Goal: Find specific page/section: Find specific page/section

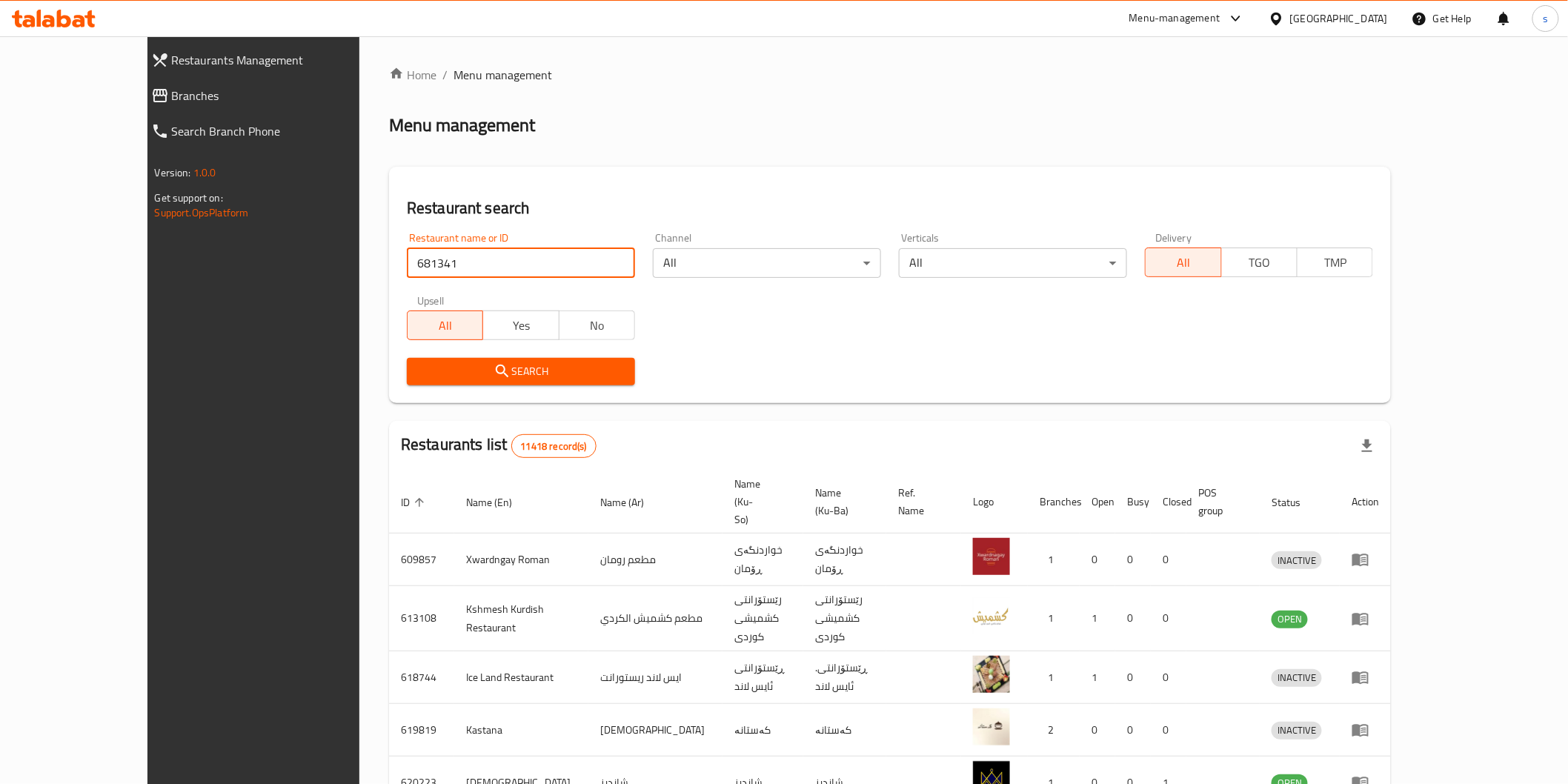
type input "681341"
click button "Search" at bounding box center [521, 372] width 229 height 28
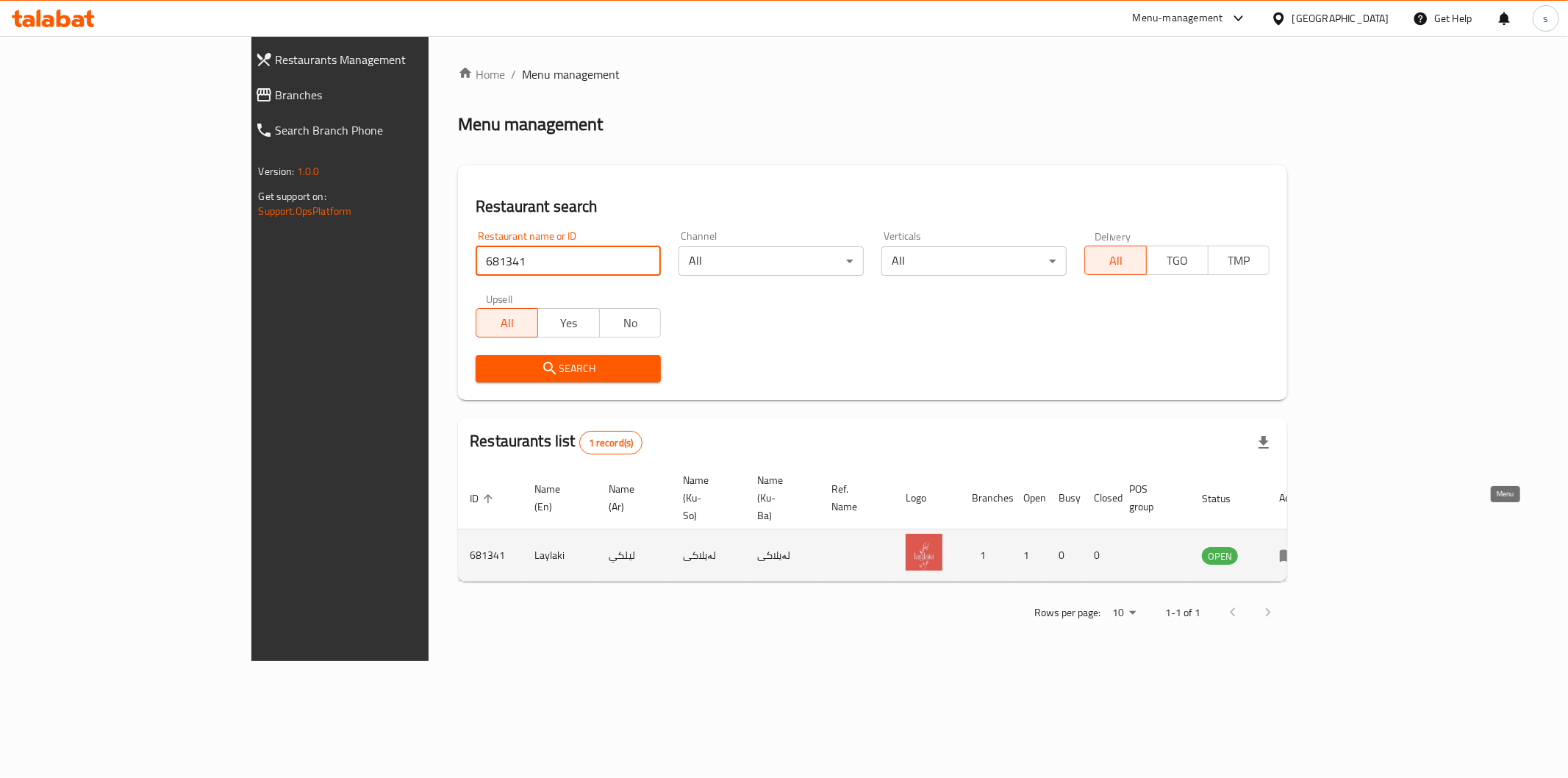
click at [1307, 546] on link "enhanced table" at bounding box center [1293, 555] width 27 height 18
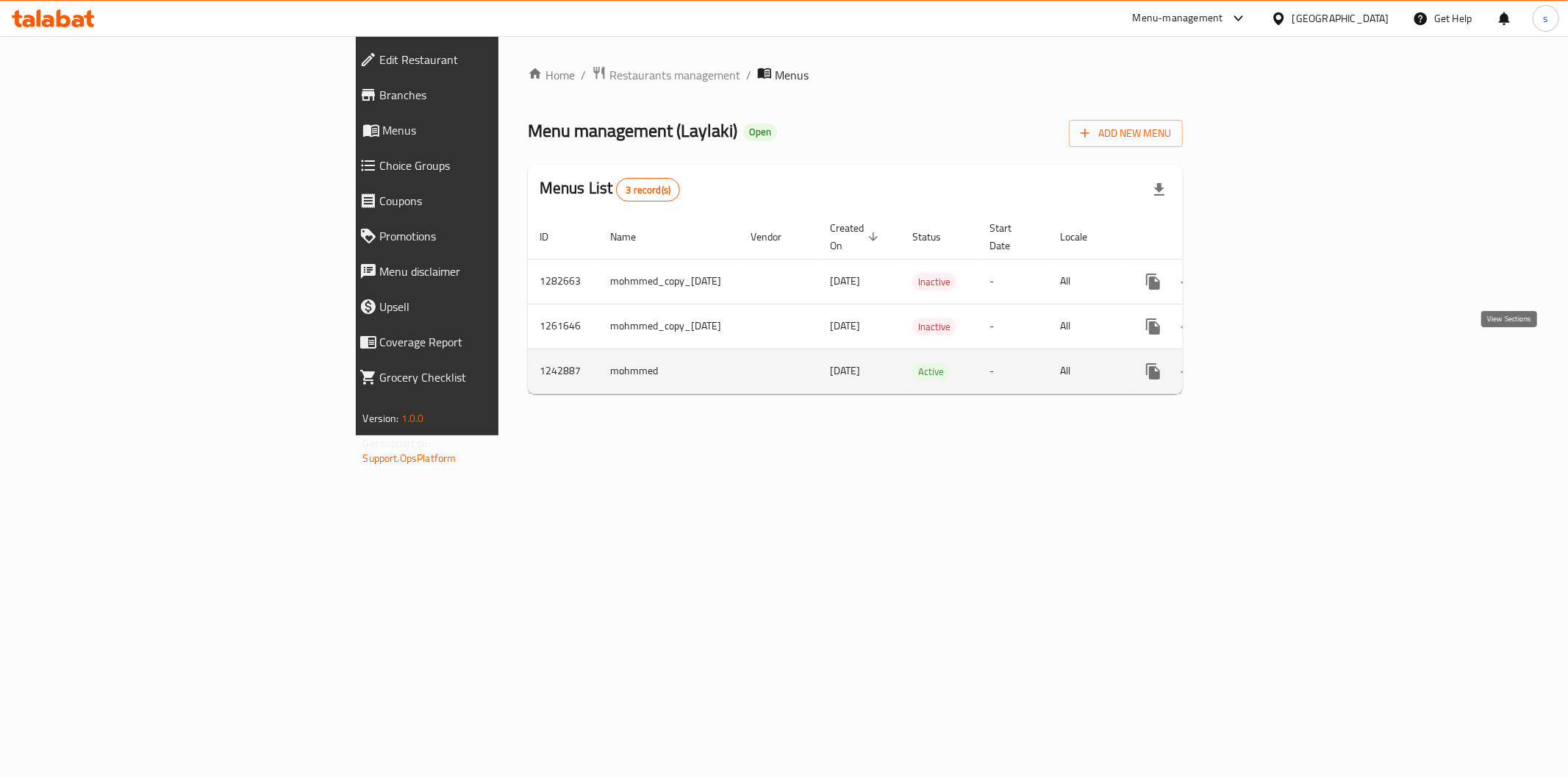
click at [1268, 363] on icon "enhanced table" at bounding box center [1259, 372] width 18 height 18
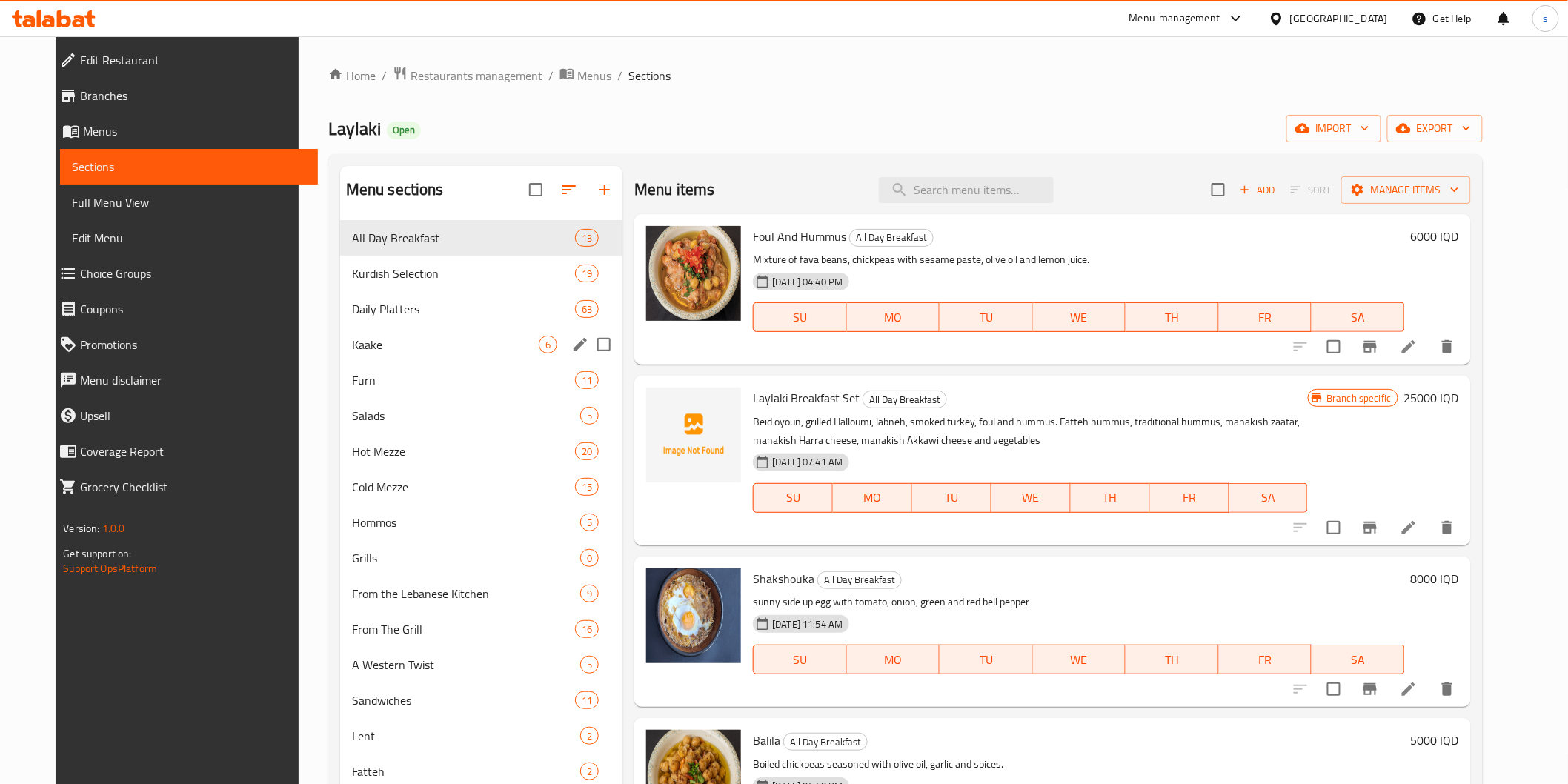
click at [441, 361] on div "Kaake 6" at bounding box center [481, 345] width 282 height 36
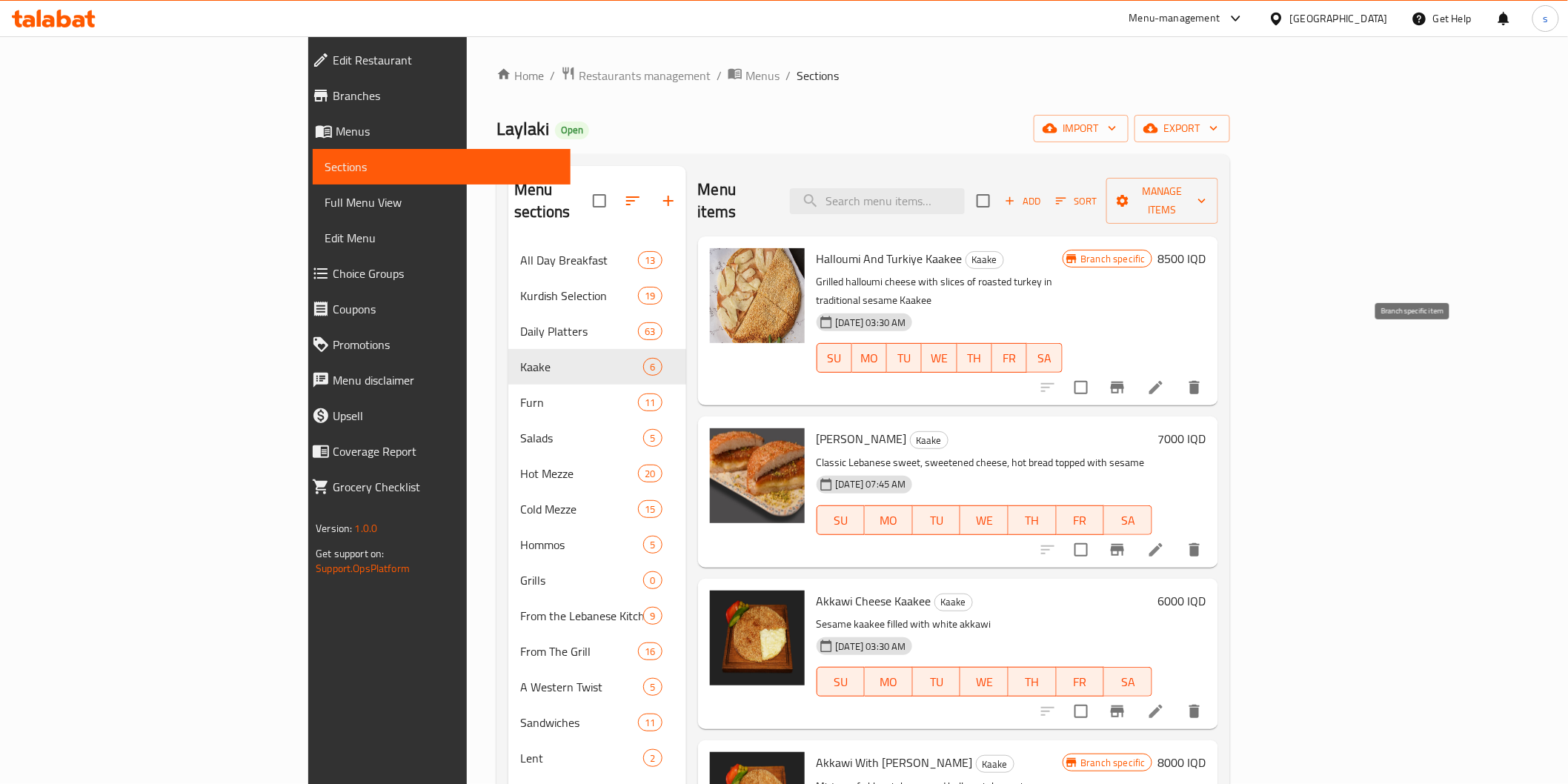
click at [1124, 382] on icon "Branch-specific-item" at bounding box center [1117, 388] width 13 height 12
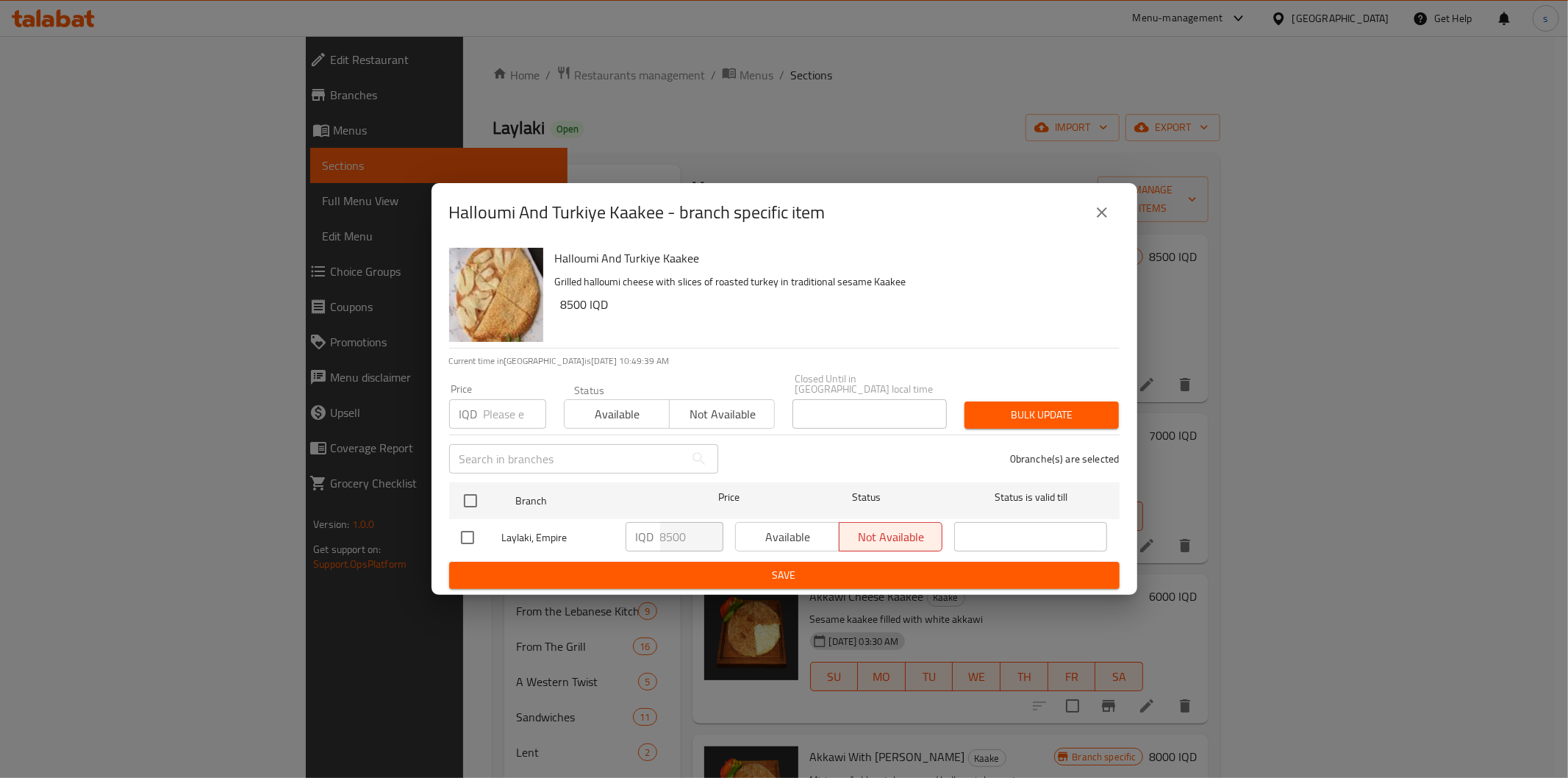
click at [1377, 400] on div "Halloumi And [GEOGRAPHIC_DATA] Kaakee - branch specific item Halloumi And [GEOG…" at bounding box center [784, 389] width 1568 height 778
click at [1095, 220] on icon "close" at bounding box center [1102, 212] width 18 height 18
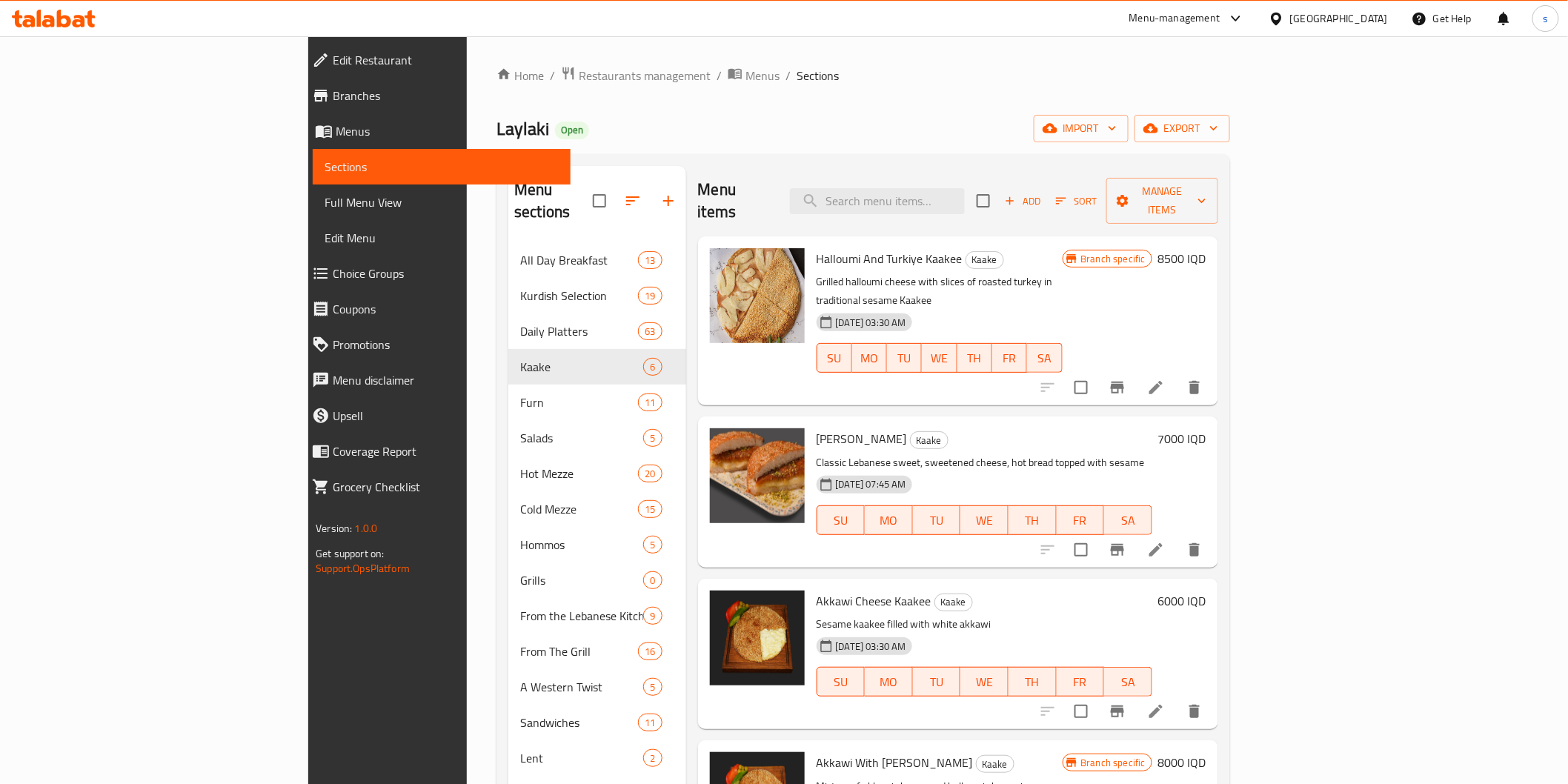
click at [1164, 379] on icon at bounding box center [1156, 388] width 18 height 18
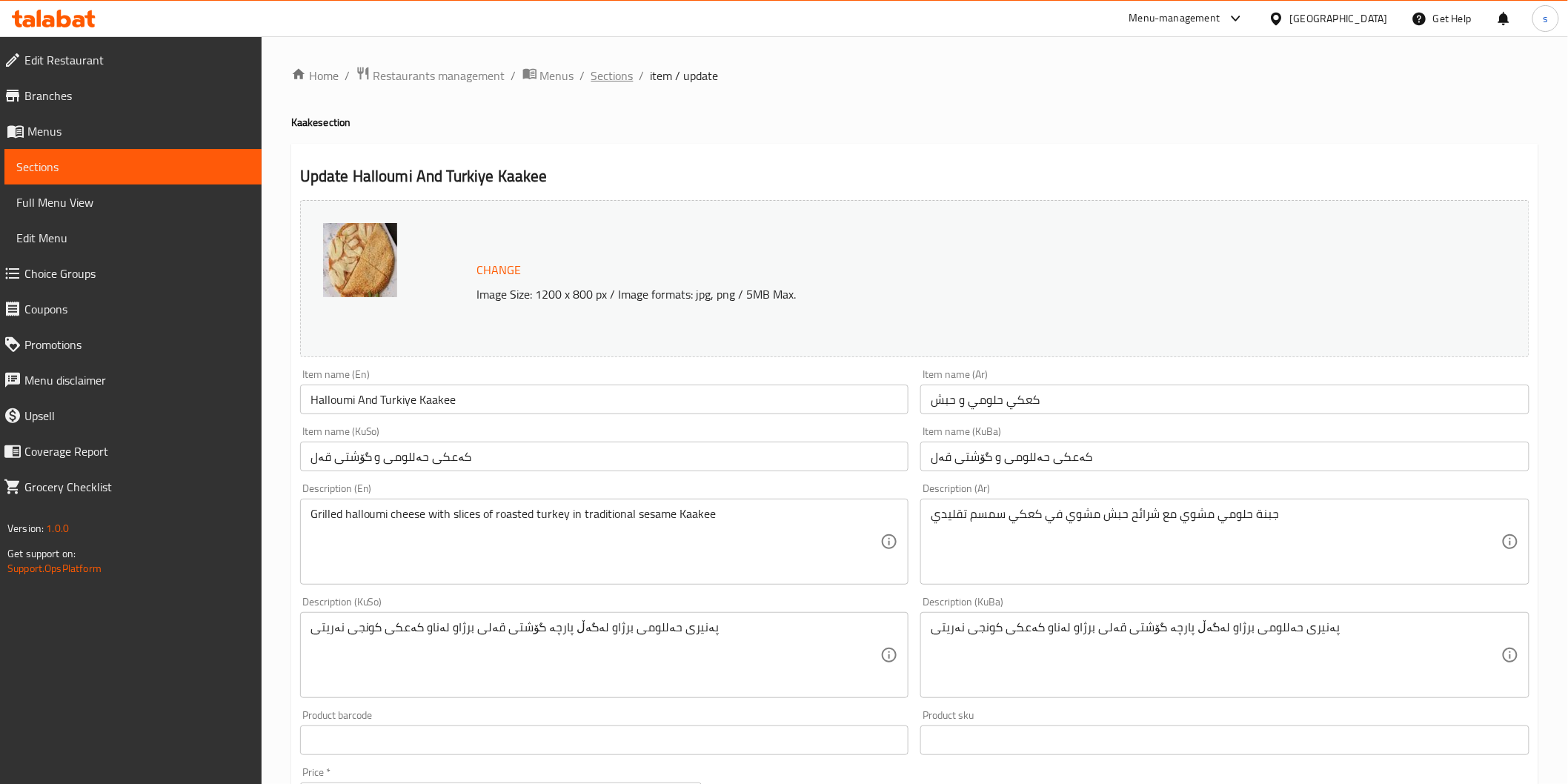
click at [620, 73] on span "Sections" at bounding box center [613, 75] width 42 height 18
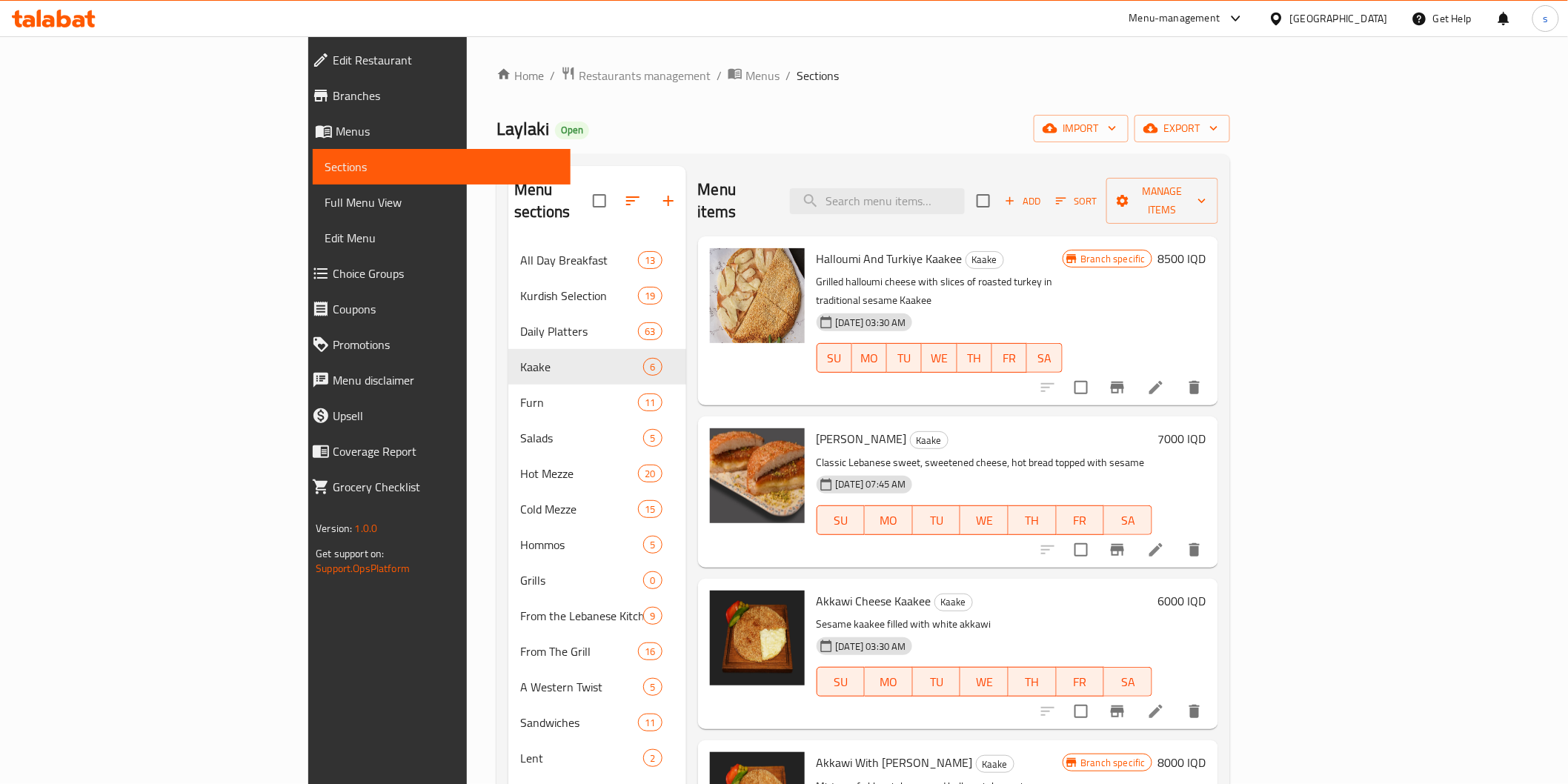
click at [333, 89] on span "Branches" at bounding box center [446, 96] width 225 height 18
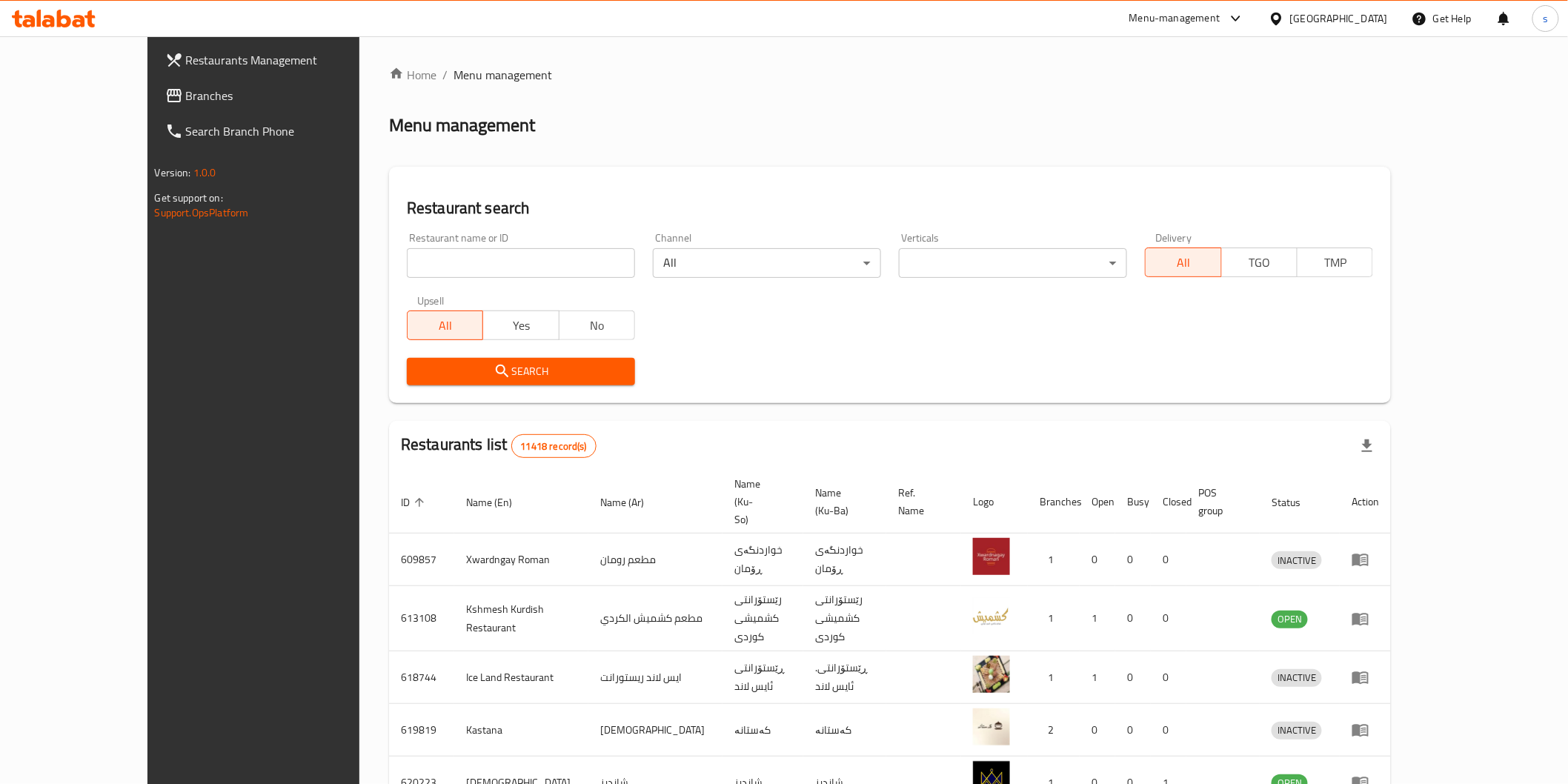
drag, startPoint x: 0, startPoint y: 0, endPoint x: 438, endPoint y: 260, distance: 509.4
click at [438, 260] on input "search" at bounding box center [521, 263] width 229 height 30
paste input "Container"
click button "Search" at bounding box center [521, 372] width 229 height 28
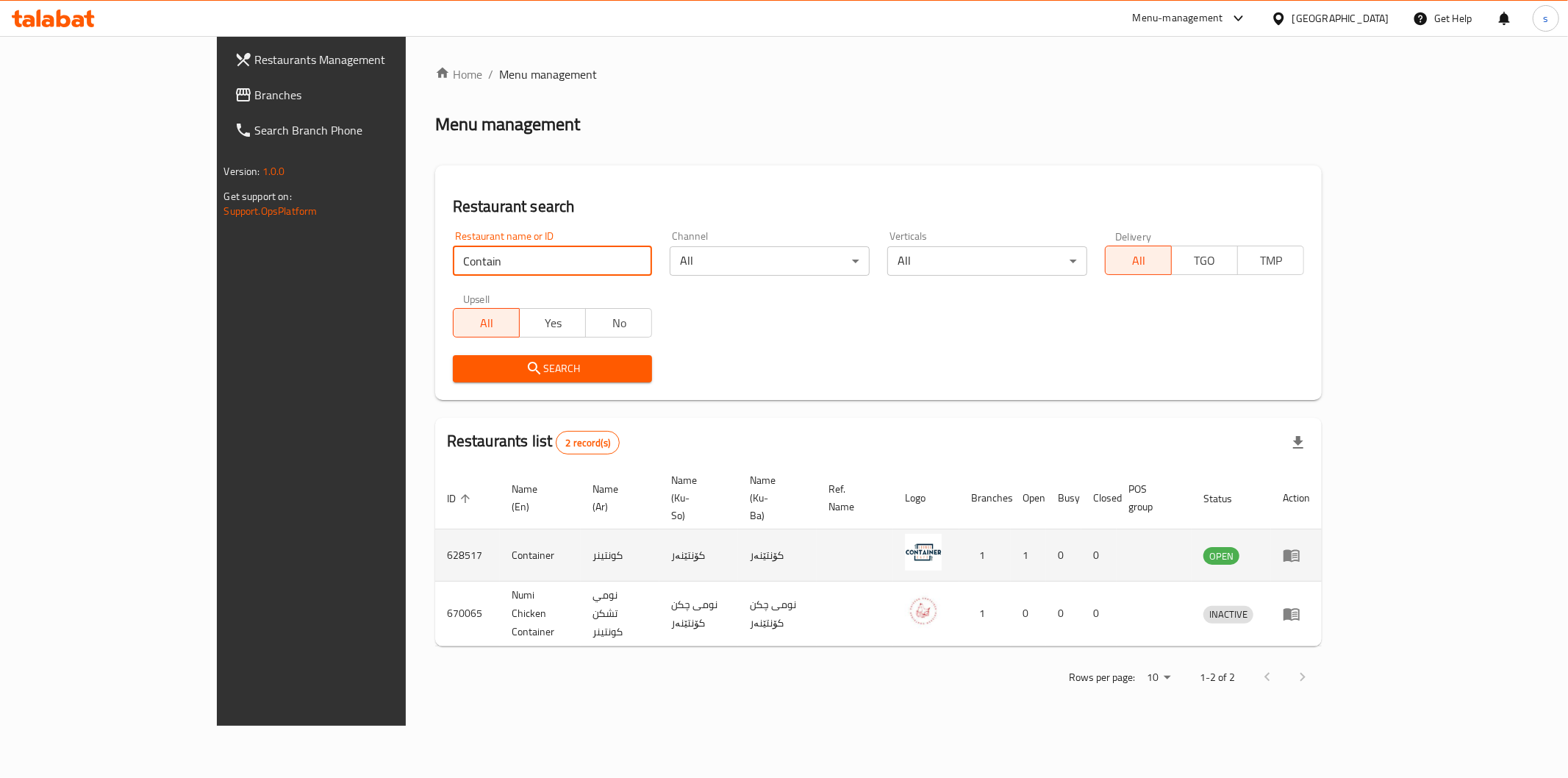
type input "Contain"
click at [1299, 550] on icon "enhanced table" at bounding box center [1291, 557] width 16 height 13
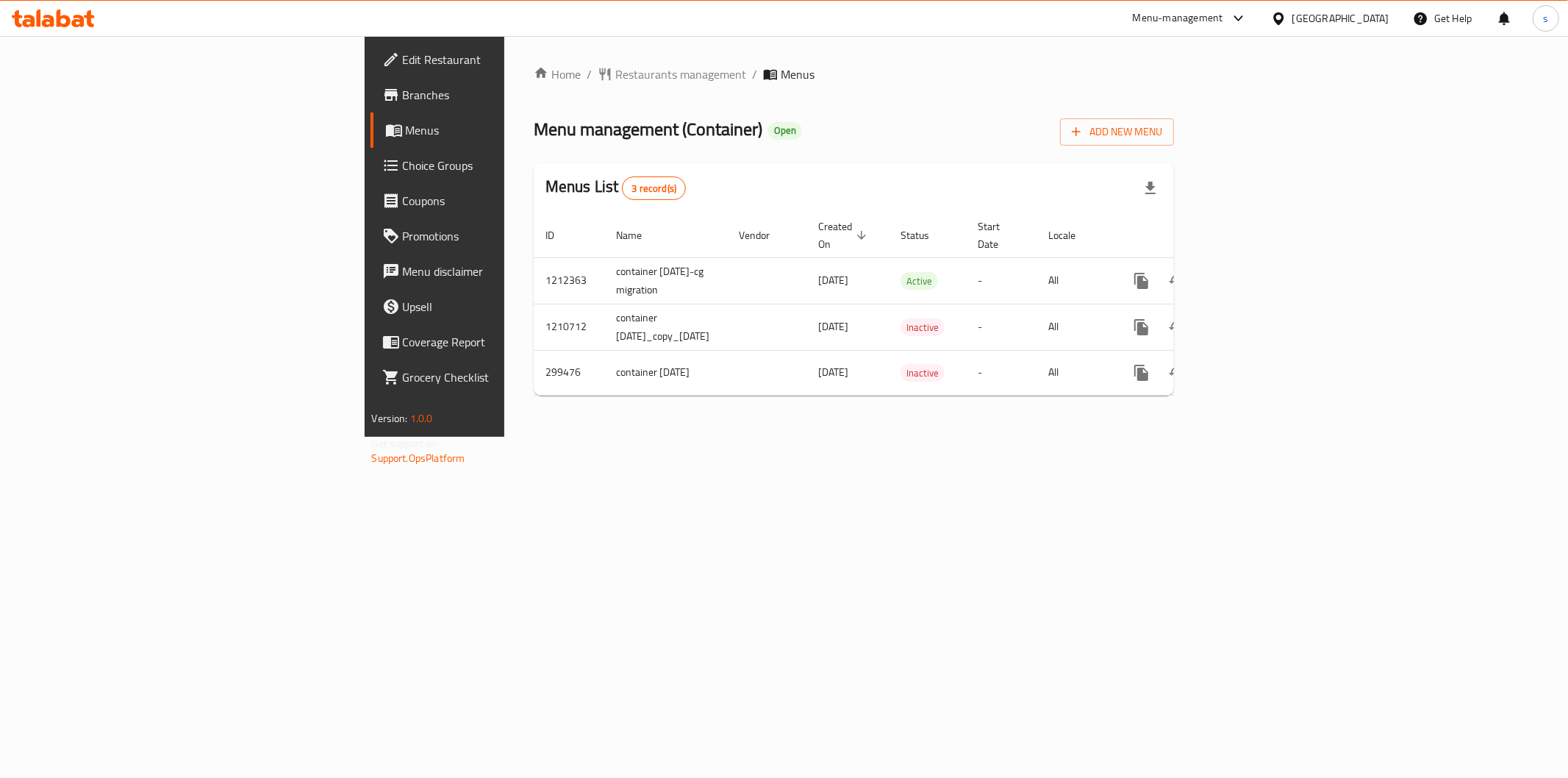
click at [371, 81] on link "Branches" at bounding box center [499, 95] width 256 height 35
